Goal: Task Accomplishment & Management: Use online tool/utility

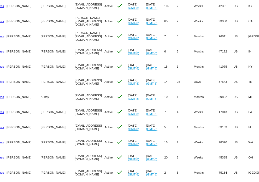
scroll to position [0, 40]
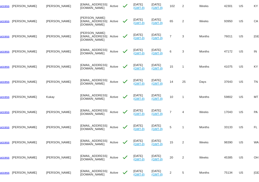
drag, startPoint x: 93, startPoint y: 96, endPoint x: 50, endPoint y: 96, distance: 42.8
click at [50, 96] on mat-row "more_vert 731222 Success [PERSON_NAME][GEOGRAPHIC_DATA] [EMAIL_ADDRESS][DOMAIN_…" at bounding box center [173, 96] width 420 height 15
copy mat-row "[EMAIL_ADDRESS][DOMAIN_NAME]"
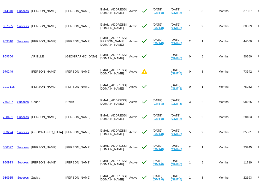
scroll to position [0, 0]
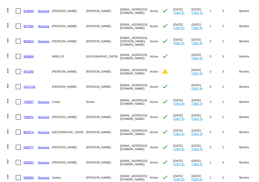
drag, startPoint x: 135, startPoint y: 131, endPoint x: 92, endPoint y: 130, distance: 43.6
click at [92, 130] on mat-row "more_vert 803274 Success [GEOGRAPHIC_DATA] [PERSON_NAME] [EMAIL_ADDRESS][DOMAIN…" at bounding box center [213, 131] width 420 height 15
copy mat-row "[EMAIL_ADDRESS][DOMAIN_NAME]"
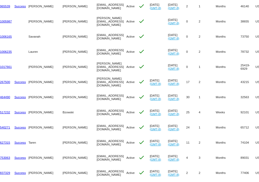
scroll to position [0, 18]
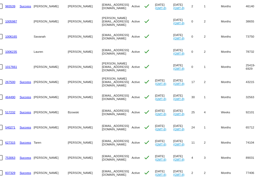
drag, startPoint x: 113, startPoint y: 125, endPoint x: 72, endPoint y: 125, distance: 41.2
click at [72, 125] on mat-row "more_vert 540271 Success [PERSON_NAME][GEOGRAPHIC_DATA] [EMAIL_ADDRESS][DOMAIN_…" at bounding box center [194, 127] width 420 height 15
copy mat-row "[EMAIL_ADDRESS][DOMAIN_NAME]"
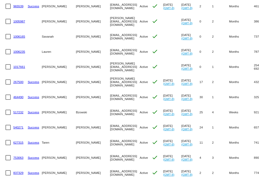
scroll to position [0, 0]
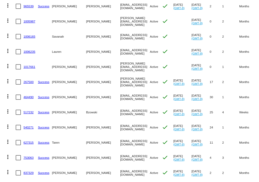
drag, startPoint x: 128, startPoint y: 141, endPoint x: 92, endPoint y: 140, distance: 36.2
click at [92, 140] on mat-row "more_vert 627315 Success [GEOGRAPHIC_DATA][PERSON_NAME][GEOGRAPHIC_DATA] [EMAIL…" at bounding box center [213, 142] width 420 height 15
copy mat-row "[EMAIL_ADDRESS][DOMAIN_NAME]"
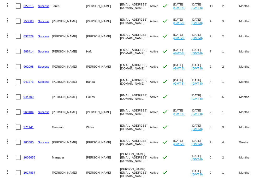
drag, startPoint x: 136, startPoint y: 156, endPoint x: 91, endPoint y: 156, distance: 45.1
click at [91, 156] on mat-row "more_vert 1006656 [PERSON_NAME] [PERSON_NAME][EMAIL_ADDRESS][DOMAIN_NAME] Activ…" at bounding box center [213, 157] width 420 height 15
copy mat-row "[PERSON_NAME][EMAIL_ADDRESS][DOMAIN_NAME]"
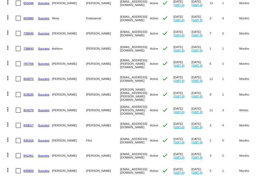
drag, startPoint x: 123, startPoint y: 17, endPoint x: 92, endPoint y: 18, distance: 31.0
click at [92, 18] on mat-row "more_vert 683990 Success Rima [GEOGRAPHIC_DATA] [EMAIL_ADDRESS][DOMAIN_NAME] Ac…" at bounding box center [213, 18] width 420 height 15
copy mat-row "[EMAIL_ADDRESS][DOMAIN_NAME]"
drag, startPoint x: 148, startPoint y: 152, endPoint x: 91, endPoint y: 153, distance: 57.4
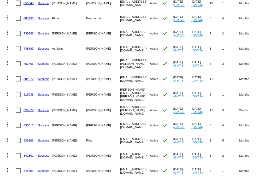
click at [91, 153] on mat-row "more_vert 842361 Success [PERSON_NAME] [EMAIL_ADDRESS][DOMAIN_NAME] Active chec…" at bounding box center [213, 155] width 420 height 15
copy mat-row "[EMAIL_ADDRESS][DOMAIN_NAME]"
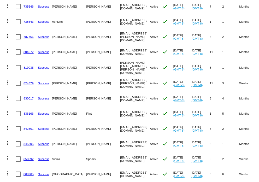
drag, startPoint x: 129, startPoint y: 170, endPoint x: 92, endPoint y: 170, distance: 37.3
click at [92, 170] on mat-row "more_vert 868965 Success [GEOGRAPHIC_DATA][PERSON_NAME] [EMAIL_ADDRESS][DOMAIN_…" at bounding box center [213, 173] width 420 height 15
copy mat-row "[EMAIL_ADDRESS][DOMAIN_NAME]"
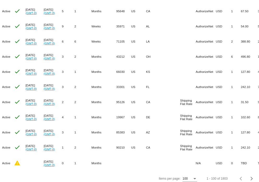
scroll to position [0, 148]
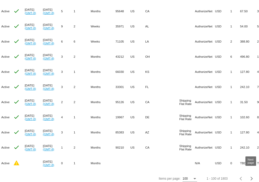
click at [250, 177] on div "Next page" at bounding box center [251, 179] width 4 height 4
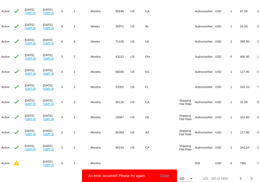
click at [165, 175] on button "Close" at bounding box center [164, 175] width 13 height 5
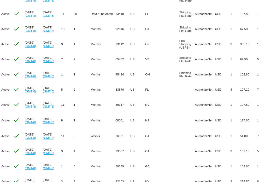
scroll to position [1425, 0]
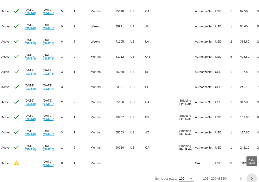
click at [251, 177] on div "Next page" at bounding box center [251, 179] width 4 height 4
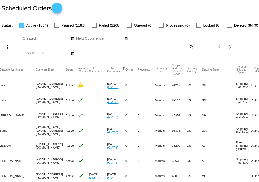
scroll to position [0, 0]
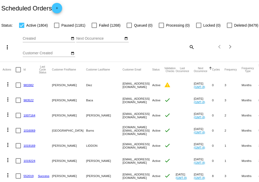
drag, startPoint x: 128, startPoint y: 146, endPoint x: 86, endPoint y: 145, distance: 41.7
click at [86, 145] on mat-row "more_vert 1019169 [PERSON_NAME][GEOGRAPHIC_DATA] [EMAIL_ADDRESS][DOMAIN_NAME] A…" at bounding box center [210, 145] width 414 height 15
copy mat-row "[EMAIL_ADDRESS][DOMAIN_NAME]"
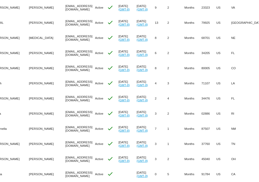
scroll to position [538, 0]
